Goal: Transaction & Acquisition: Purchase product/service

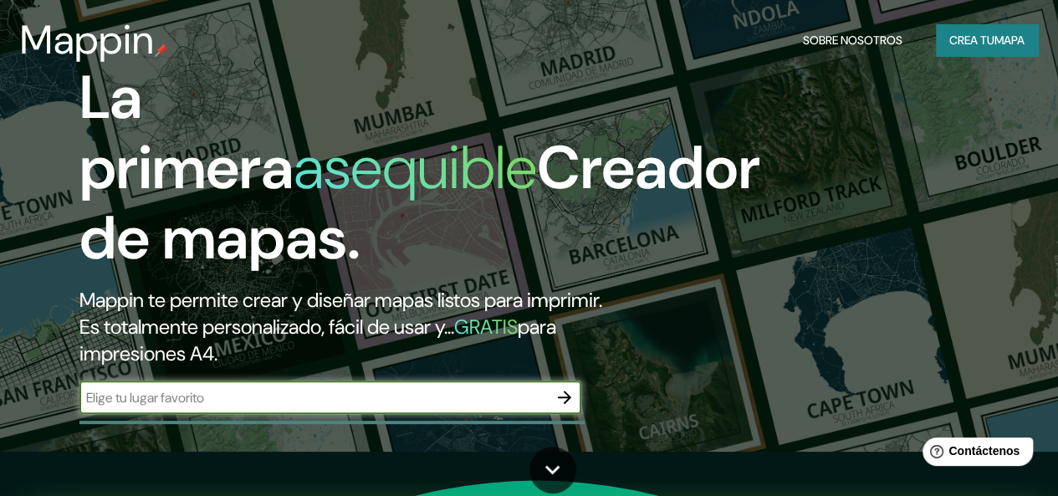
scroll to position [45, 0]
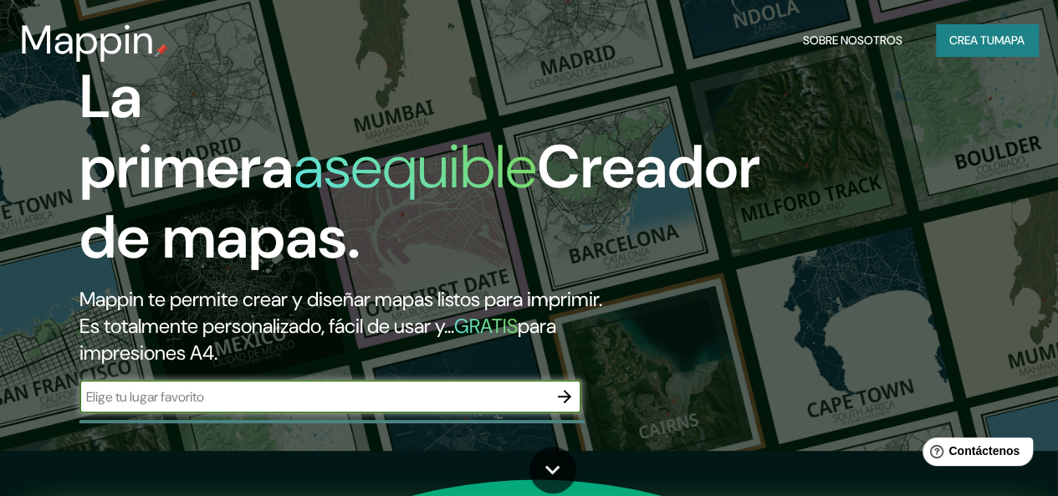
click at [975, 48] on font "Crea tu" at bounding box center [971, 40] width 45 height 15
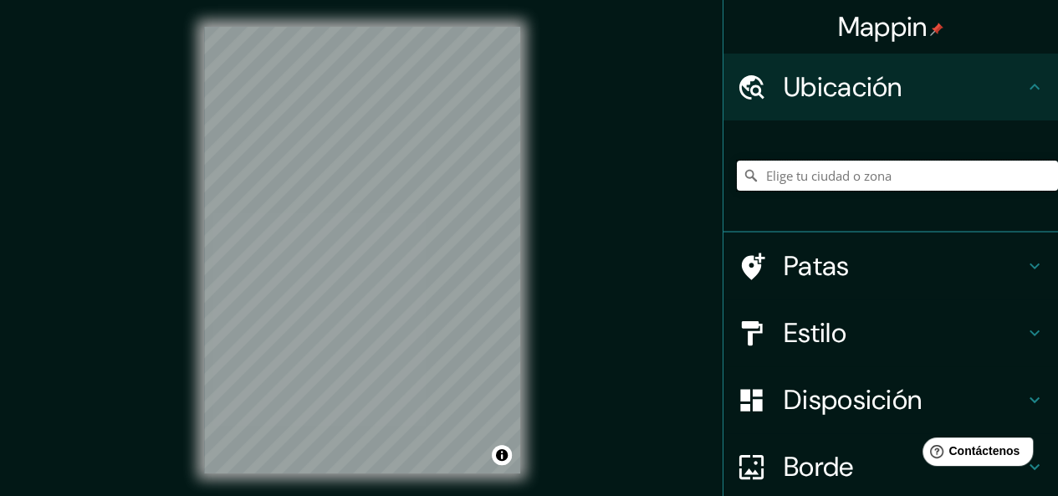
click at [841, 171] on input "Elige tu ciudad o zona" at bounding box center [897, 176] width 321 height 30
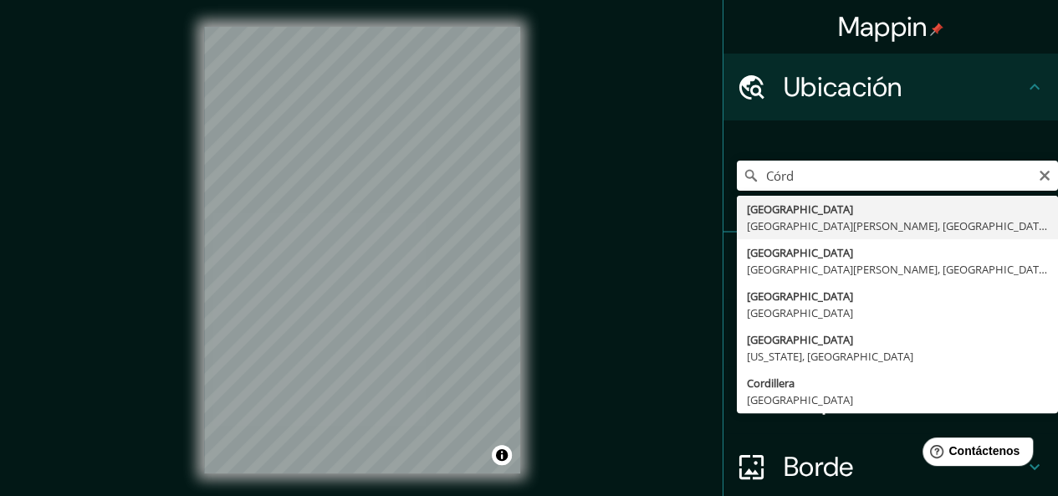
type input "[GEOGRAPHIC_DATA], [GEOGRAPHIC_DATA][PERSON_NAME], [GEOGRAPHIC_DATA]"
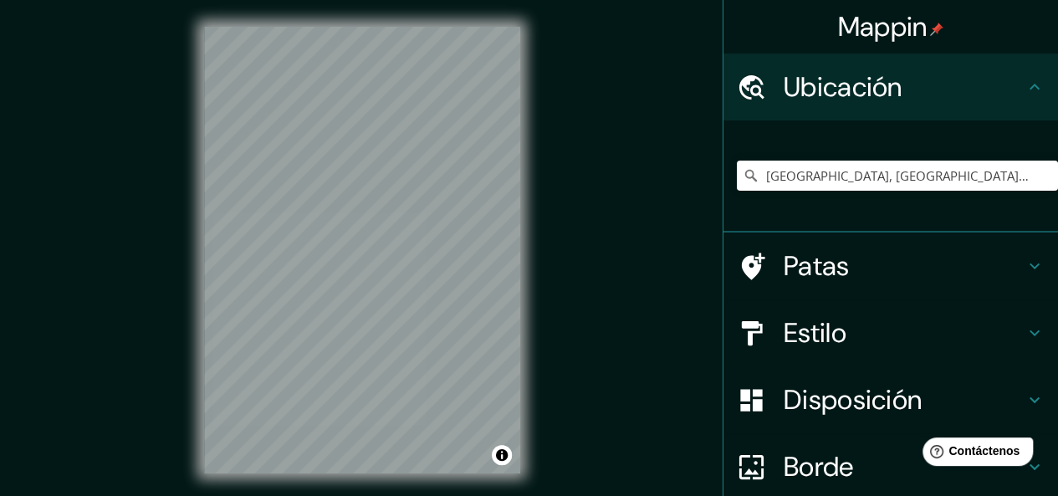
click at [523, 405] on div "© Mapbox © OpenStreetMap Improve this map" at bounding box center [362, 250] width 370 height 500
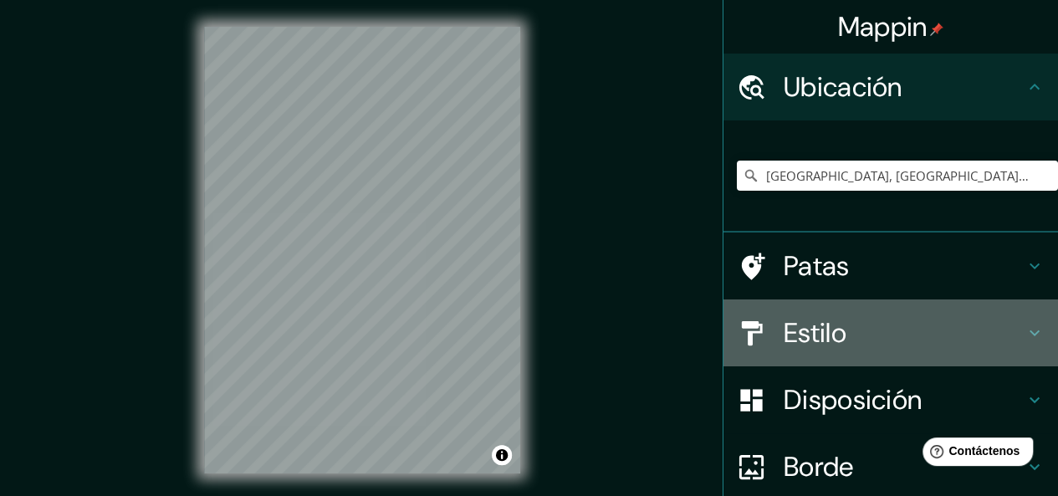
click at [804, 330] on font "Estilo" at bounding box center [815, 332] width 63 height 35
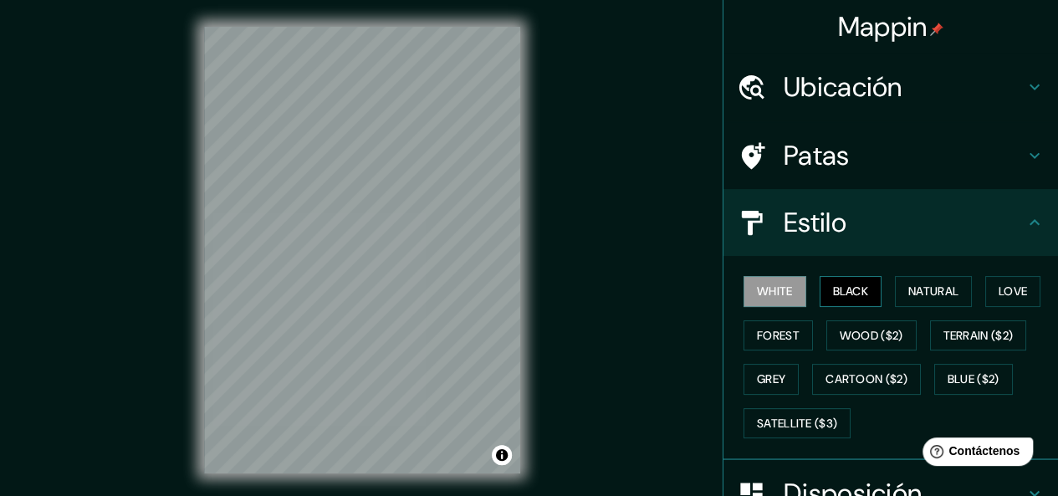
click at [833, 296] on button "Black" at bounding box center [851, 291] width 63 height 31
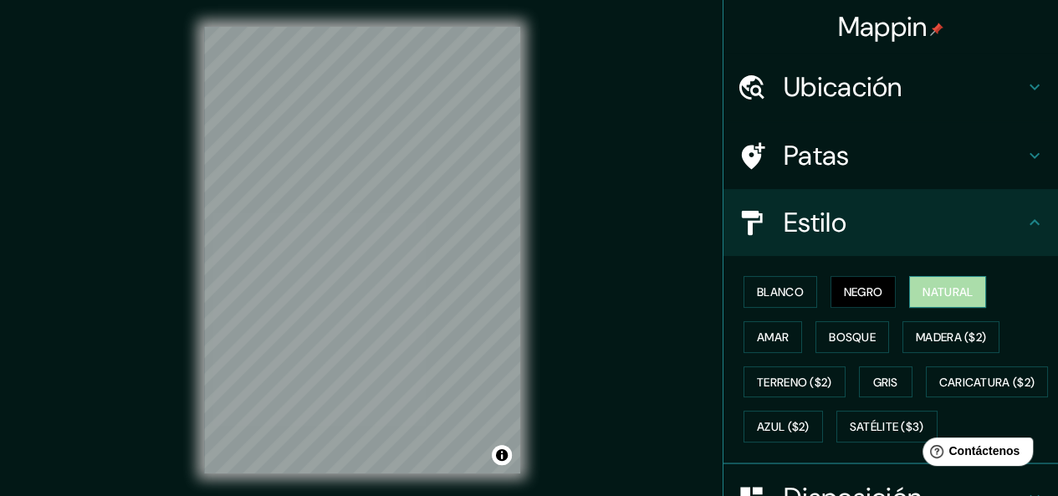
click at [909, 292] on button "Natural" at bounding box center [947, 292] width 77 height 32
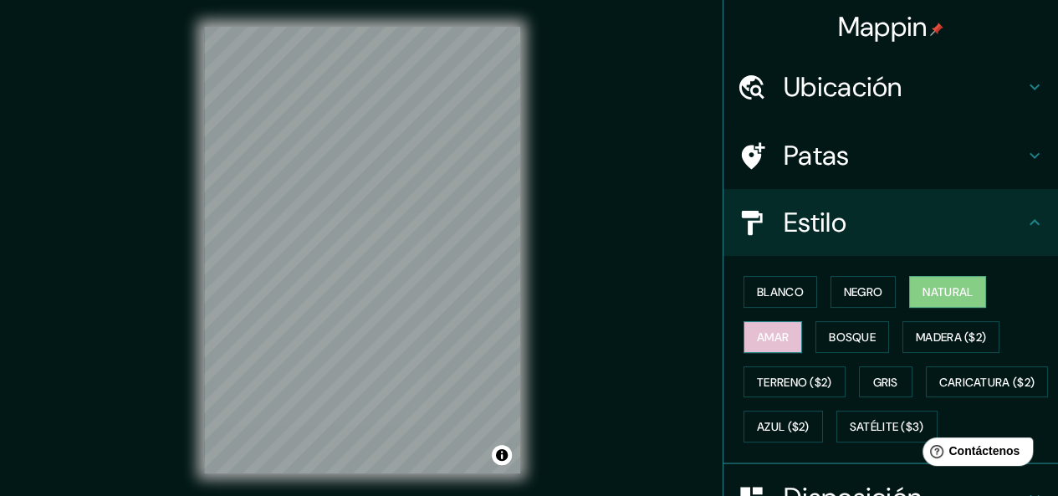
click at [770, 324] on button "Amar" at bounding box center [773, 337] width 59 height 32
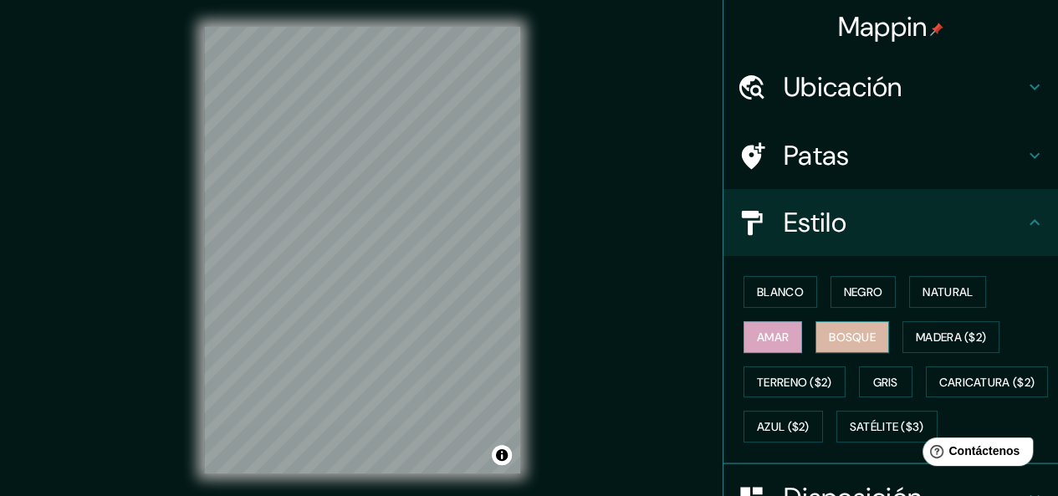
click at [829, 337] on font "Bosque" at bounding box center [852, 337] width 47 height 15
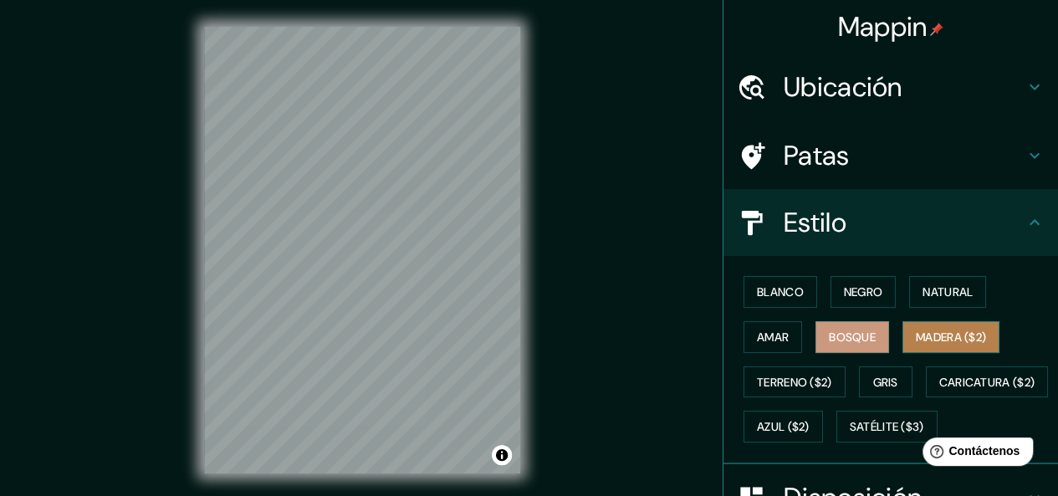
click at [917, 333] on font "Madera ($2)" at bounding box center [951, 337] width 70 height 15
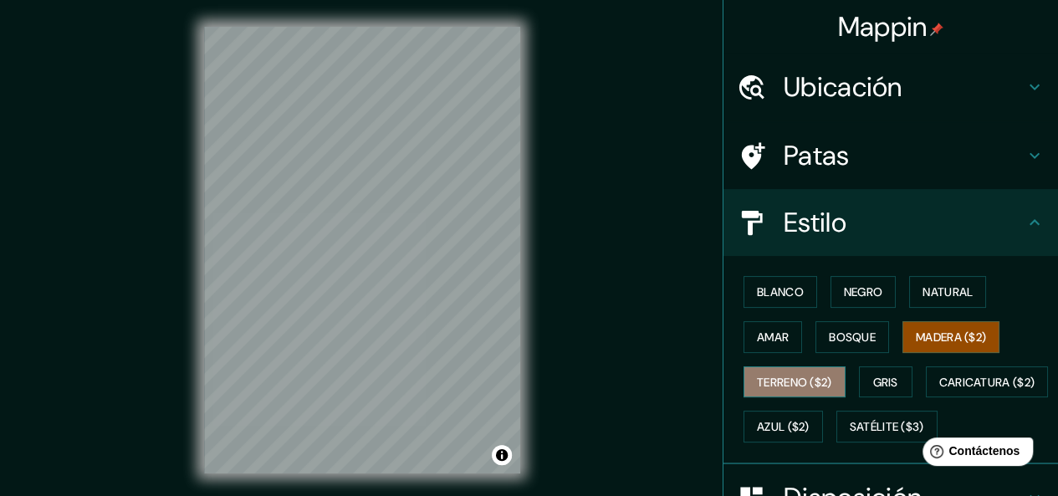
click at [801, 371] on font "Terreno ($2)" at bounding box center [794, 382] width 75 height 22
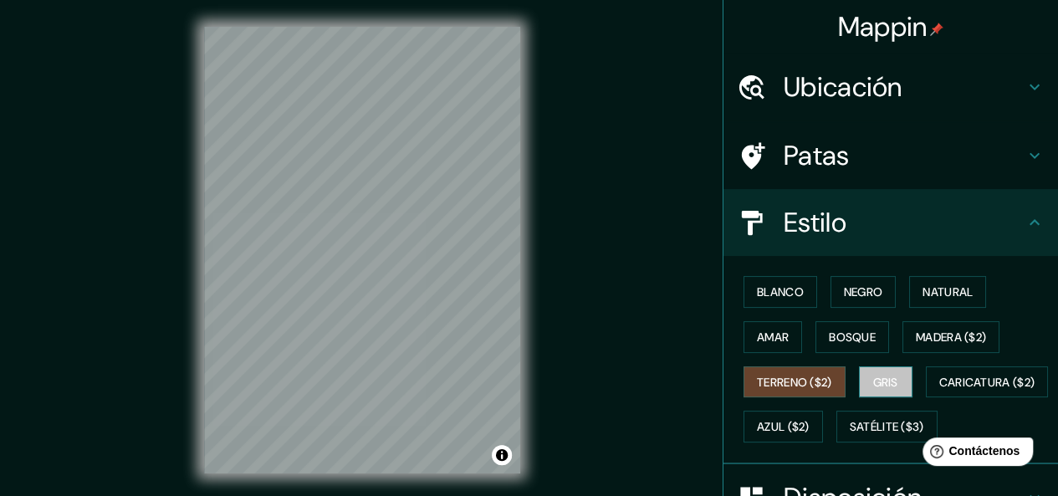
click at [877, 382] on font "Gris" at bounding box center [885, 382] width 25 height 15
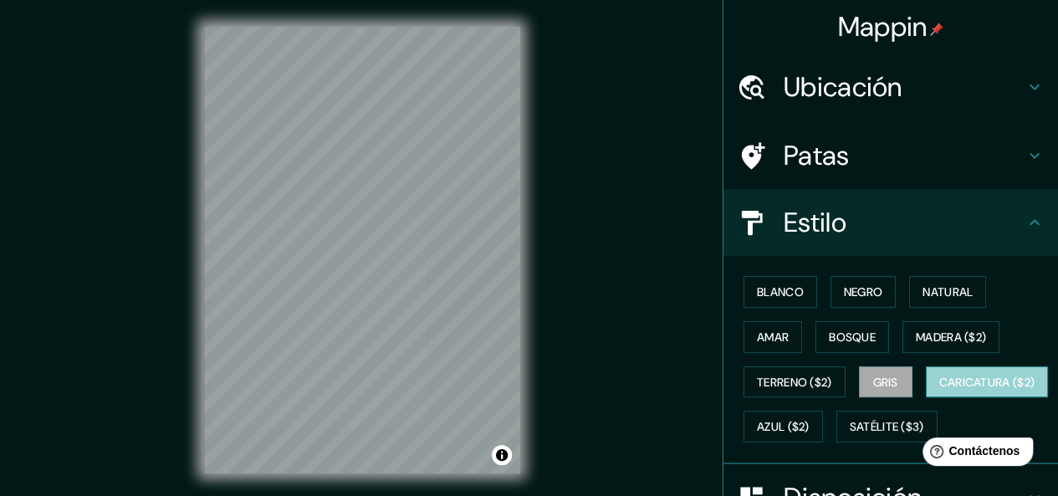
click at [939, 390] on font "Caricatura ($2)" at bounding box center [987, 382] width 96 height 15
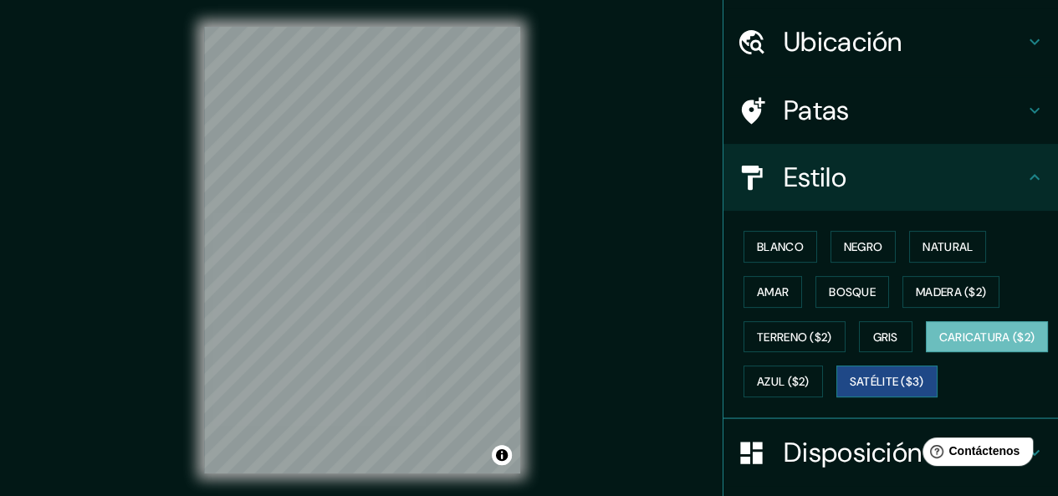
scroll to position [43, 0]
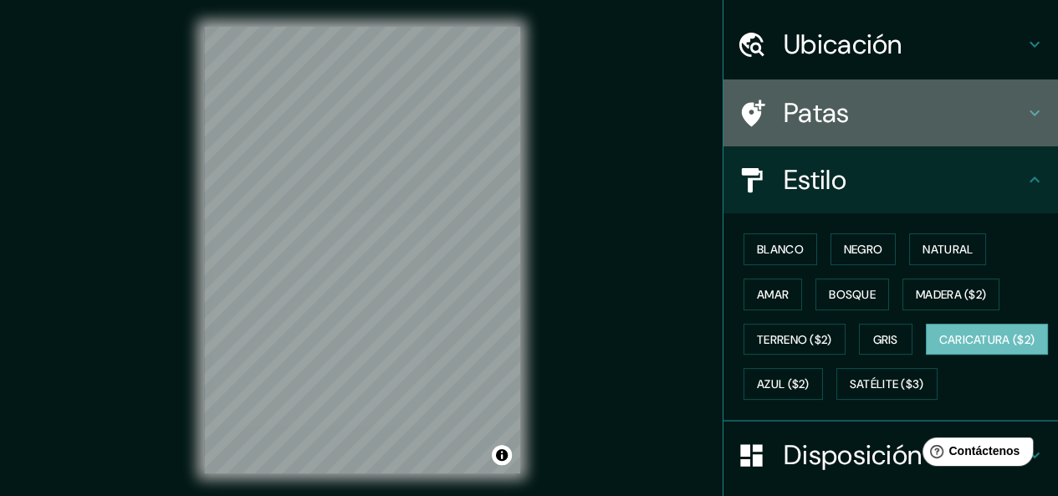
click at [903, 121] on h4 "Patas" at bounding box center [904, 112] width 241 height 33
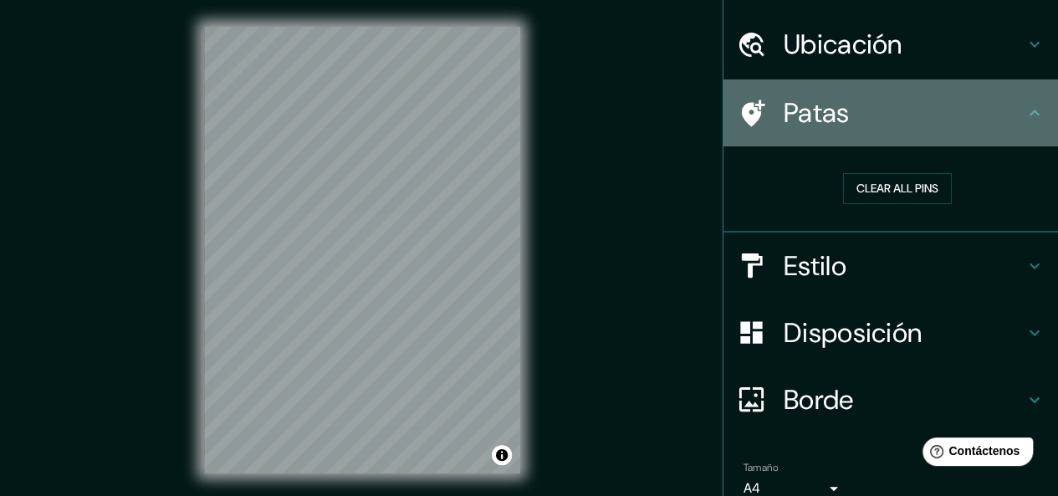
click at [903, 121] on h4 "Patas" at bounding box center [904, 112] width 241 height 33
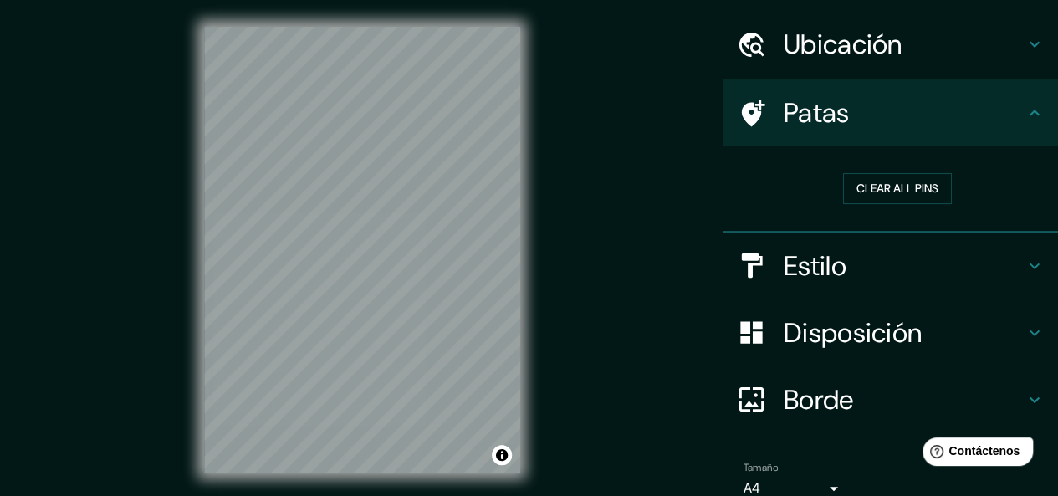
click at [928, 257] on h4 "Estilo" at bounding box center [904, 265] width 241 height 33
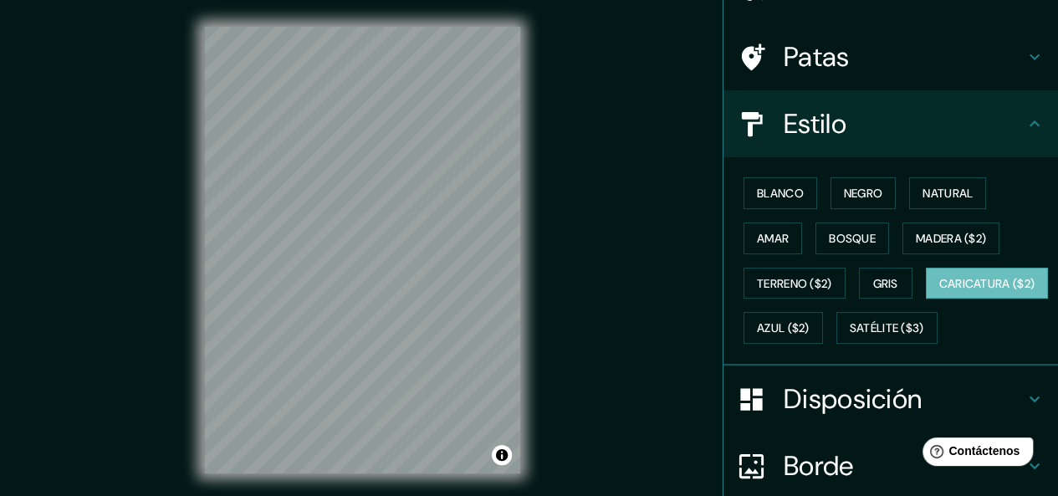
scroll to position [110, 0]
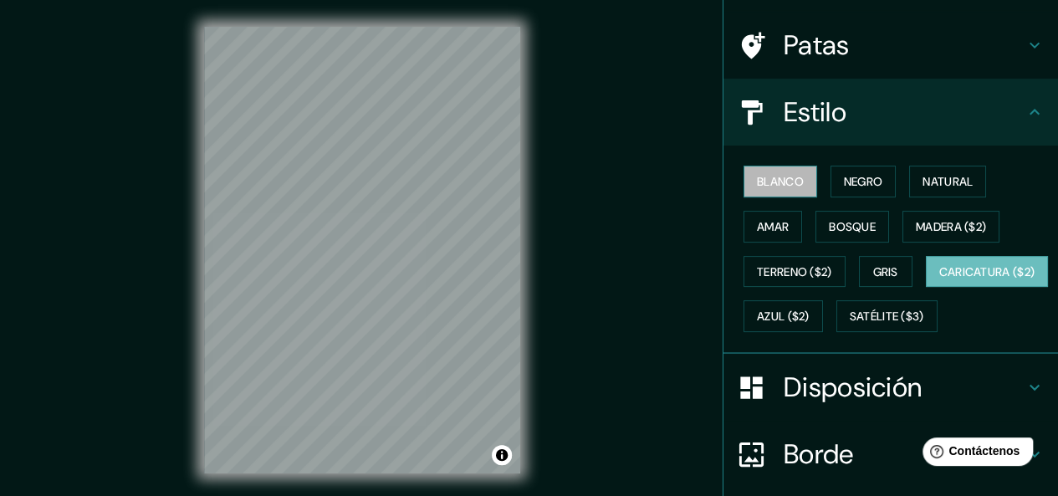
click at [791, 176] on font "Blanco" at bounding box center [780, 181] width 47 height 15
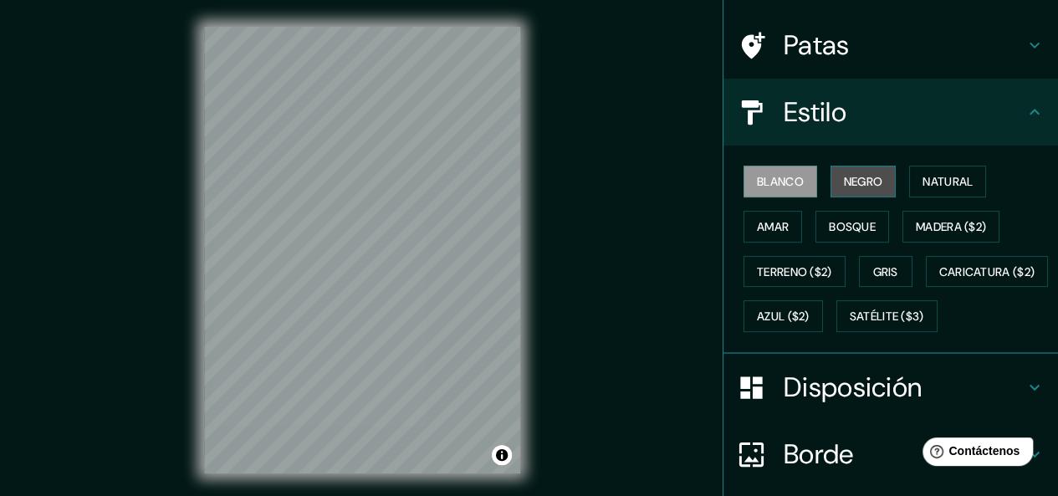
click at [851, 182] on font "Negro" at bounding box center [863, 181] width 39 height 15
click at [791, 178] on font "Blanco" at bounding box center [780, 181] width 47 height 15
click at [847, 192] on font "Negro" at bounding box center [863, 182] width 39 height 22
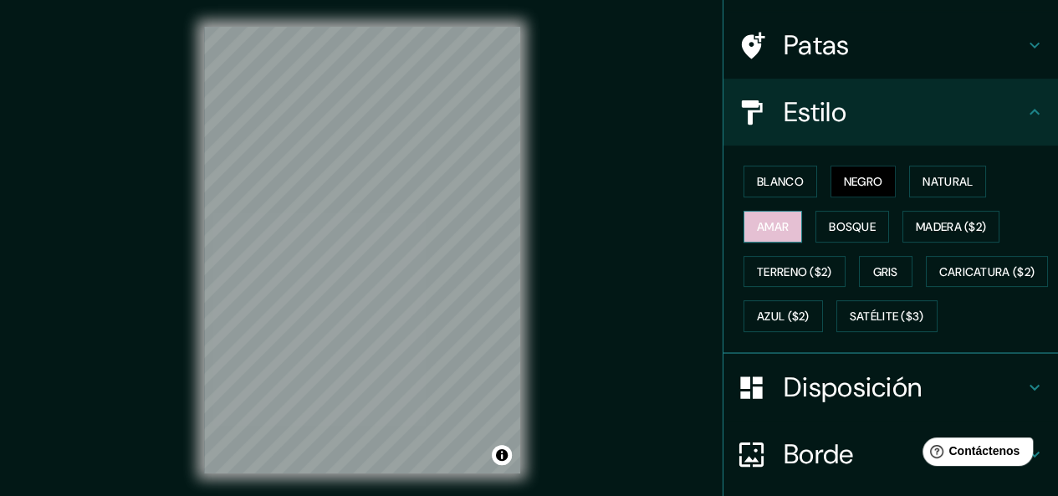
click at [779, 220] on button "Amar" at bounding box center [773, 227] width 59 height 32
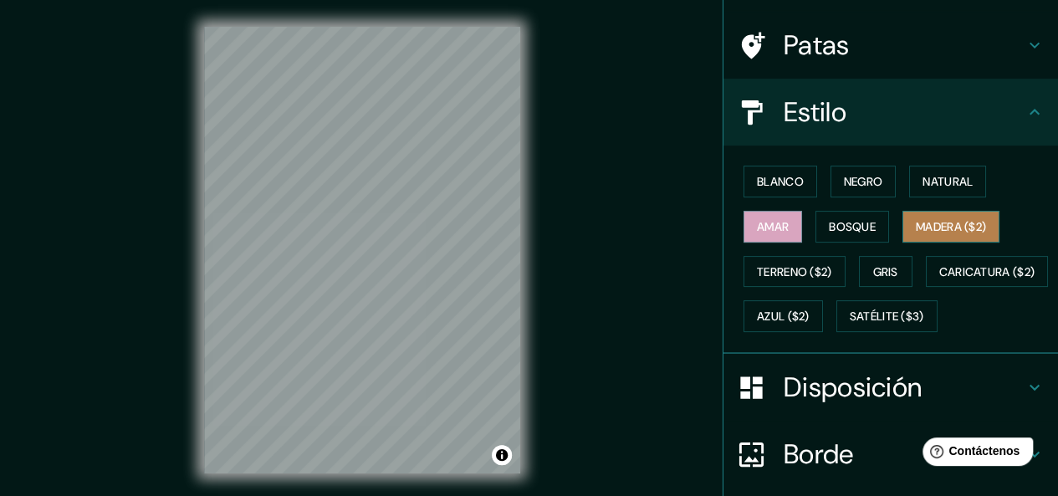
click at [923, 233] on font "Madera ($2)" at bounding box center [951, 226] width 70 height 15
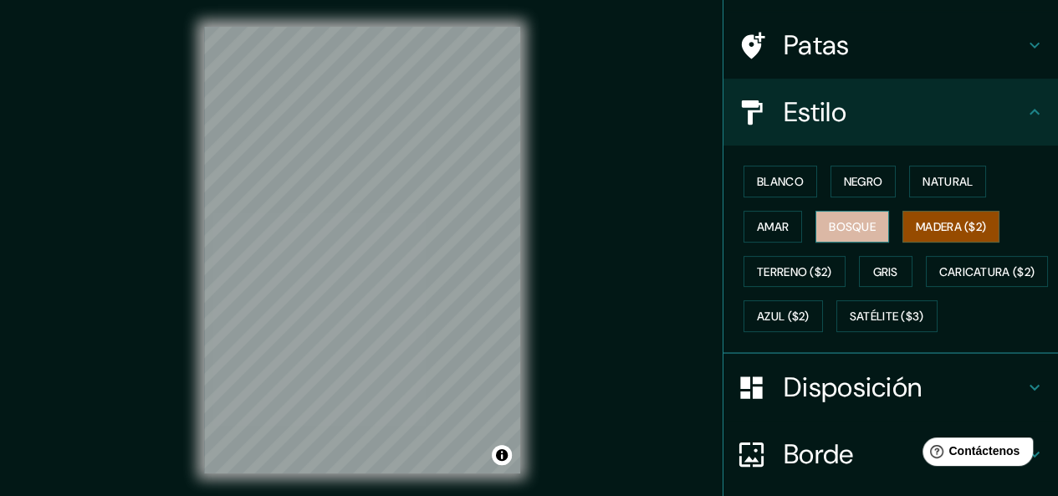
click at [849, 227] on font "Bosque" at bounding box center [852, 226] width 47 height 15
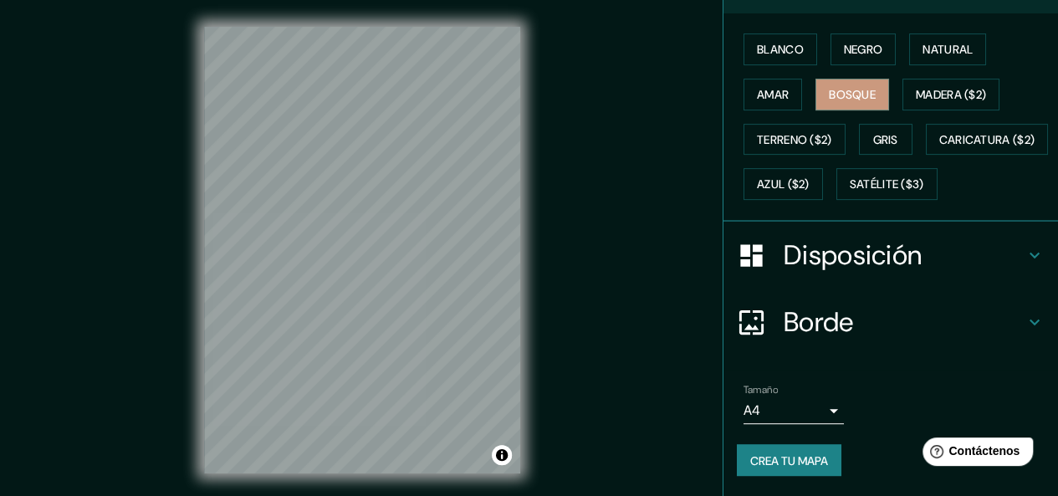
scroll to position [282, 0]
click at [870, 252] on font "Disposición" at bounding box center [853, 255] width 138 height 35
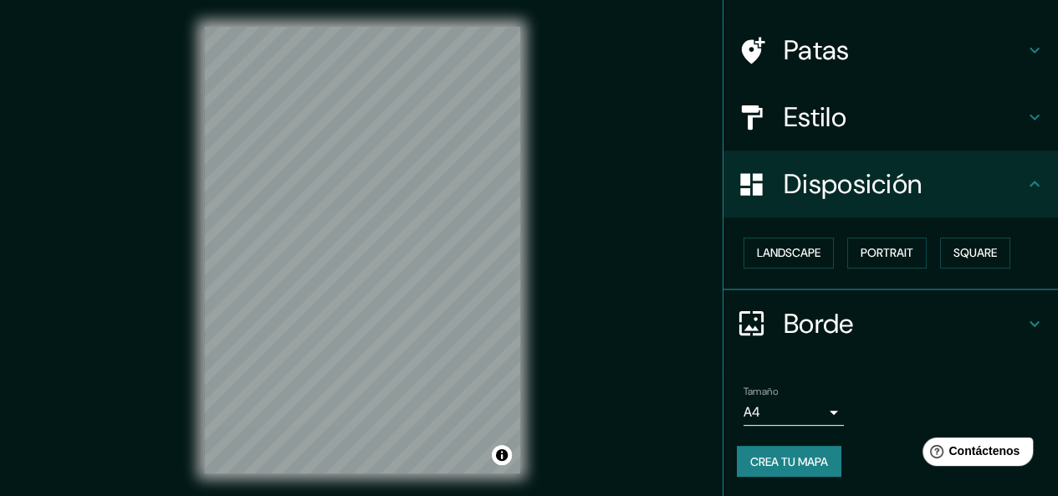
scroll to position [105, 0]
click at [875, 265] on button "Retrato" at bounding box center [863, 254] width 75 height 32
click at [928, 262] on font "Cuadrado" at bounding box center [959, 254] width 62 height 22
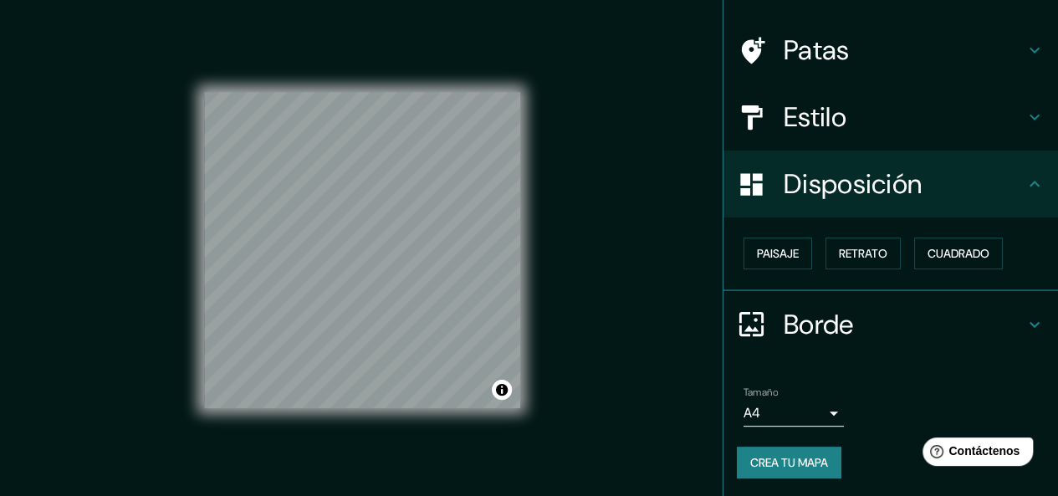
scroll to position [30, 0]
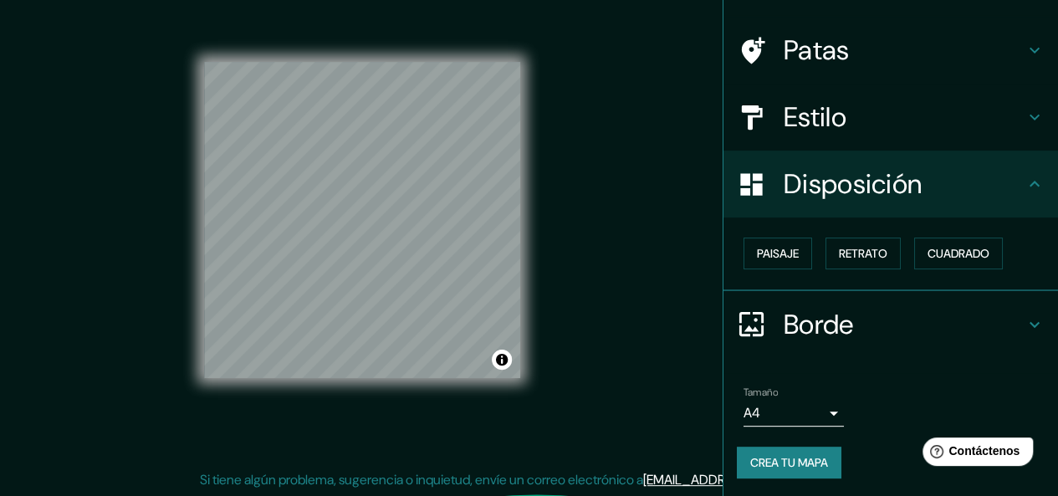
click at [827, 409] on body "Mappin Ubicación [GEOGRAPHIC_DATA], [GEOGRAPHIC_DATA][PERSON_NAME], [GEOGRAPHIC…" at bounding box center [529, 218] width 1058 height 496
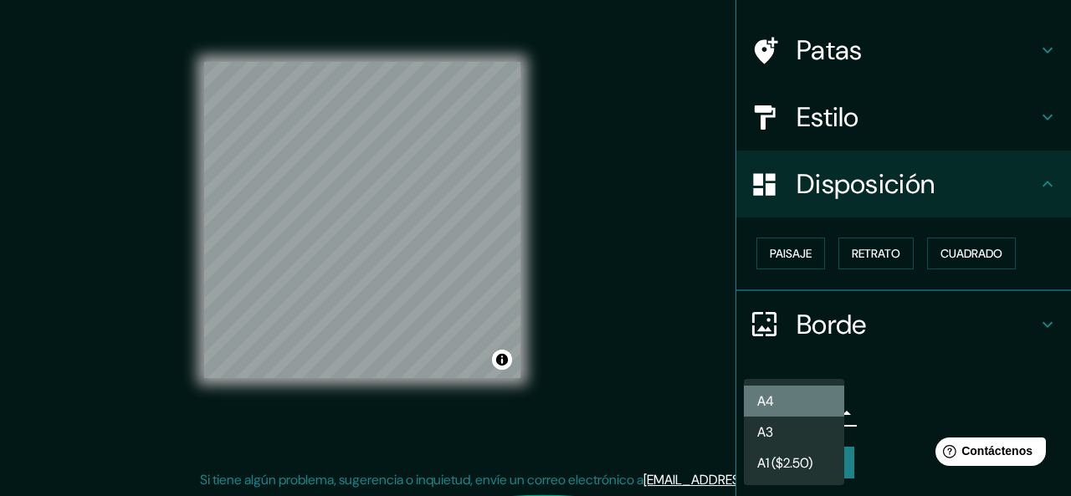
click at [818, 395] on li "A4" at bounding box center [794, 401] width 100 height 31
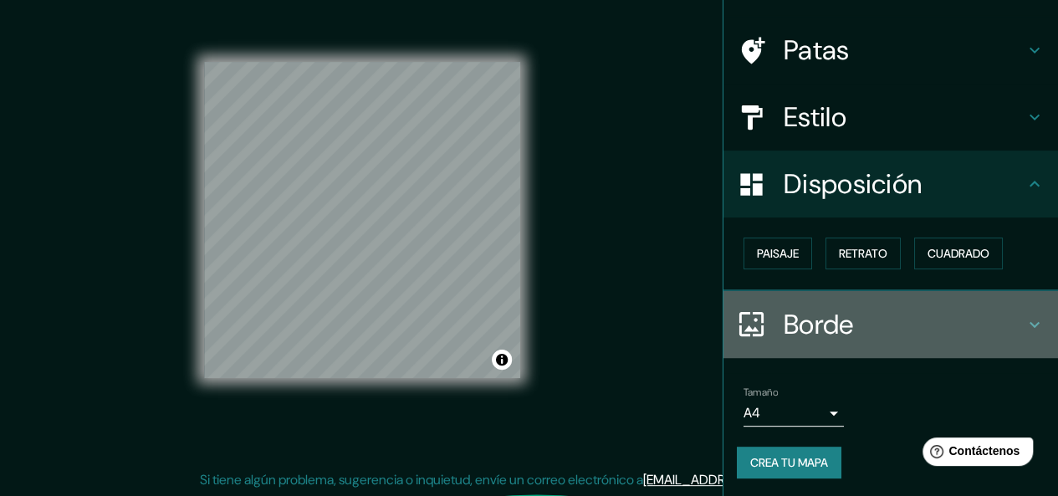
click at [813, 322] on font "Borde" at bounding box center [819, 324] width 70 height 35
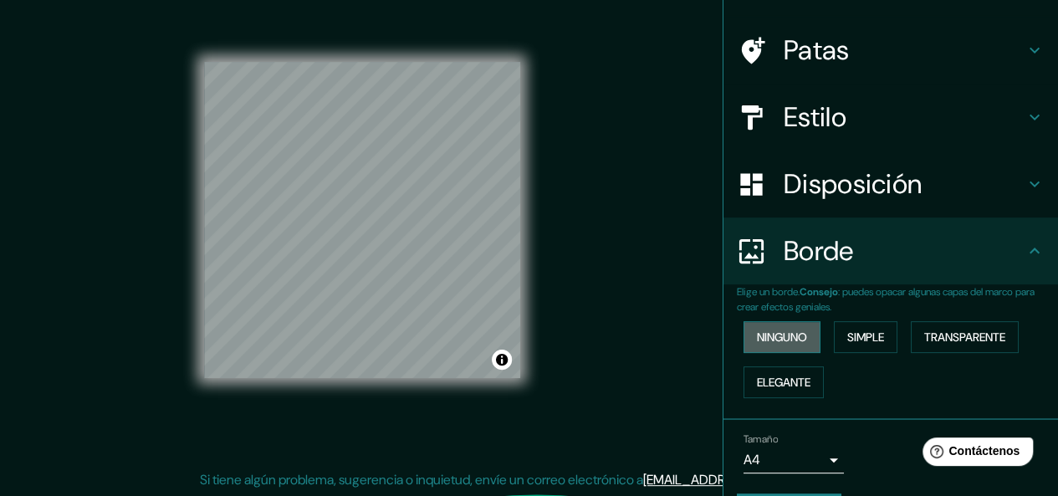
click at [775, 334] on font "Ninguno" at bounding box center [782, 337] width 50 height 15
click at [847, 344] on font "Simple" at bounding box center [865, 337] width 37 height 15
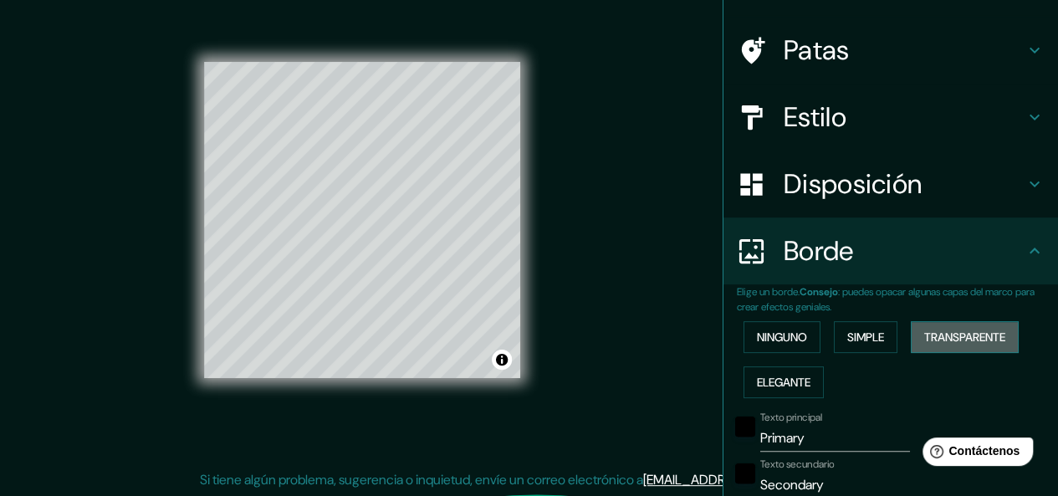
click at [950, 342] on font "Transparente" at bounding box center [964, 337] width 81 height 15
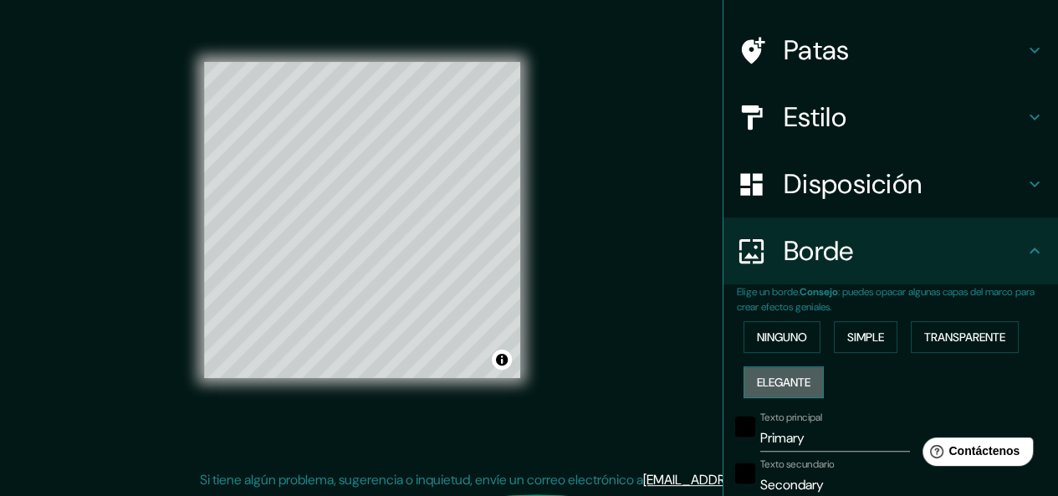
click at [778, 375] on font "Elegante" at bounding box center [784, 382] width 54 height 15
click at [764, 330] on font "Ninguno" at bounding box center [782, 337] width 50 height 15
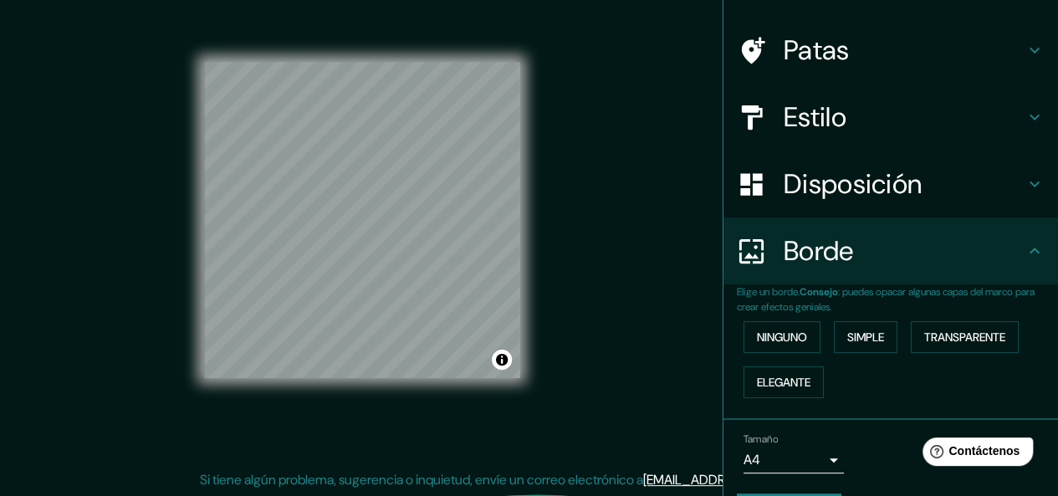
scroll to position [151, 0]
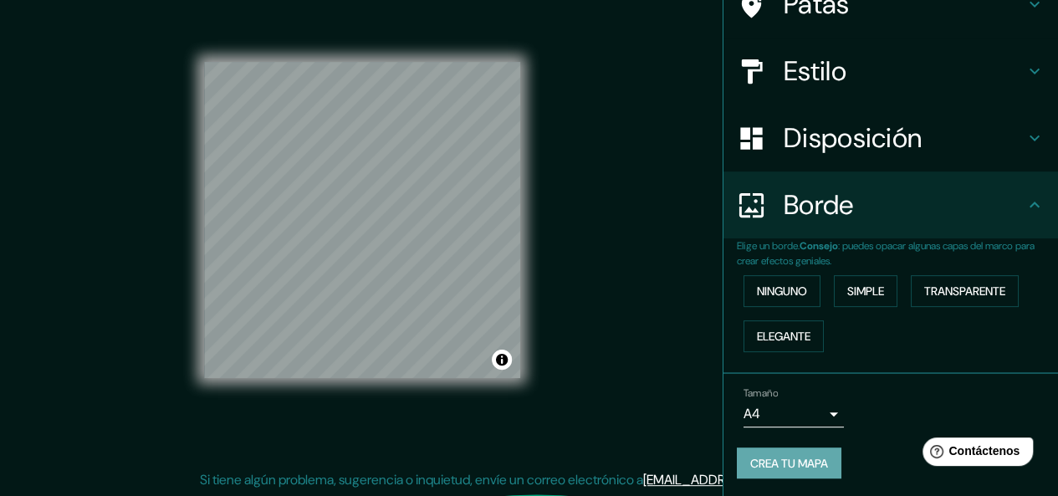
click at [794, 463] on font "Crea tu mapa" at bounding box center [789, 463] width 78 height 15
click at [801, 456] on font "Crea tu mapa" at bounding box center [789, 463] width 78 height 15
